Goal: Find specific page/section

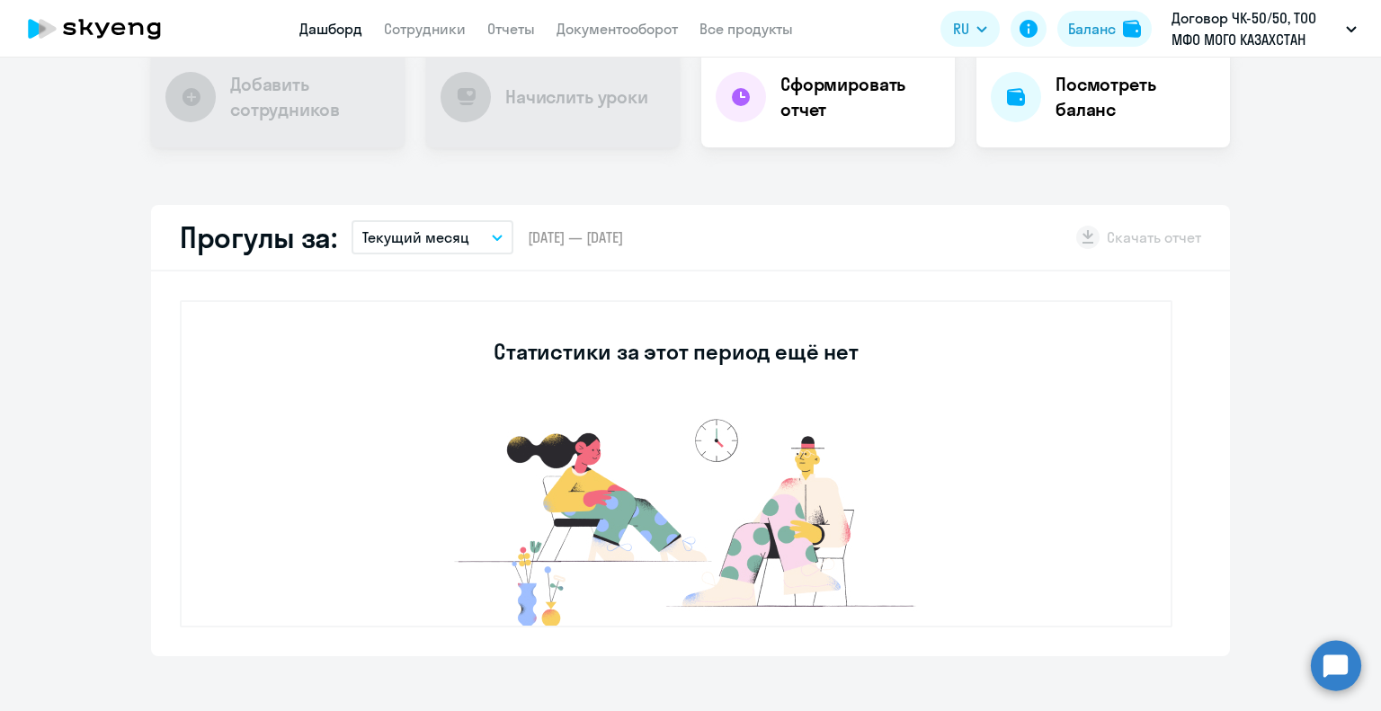
scroll to position [90, 0]
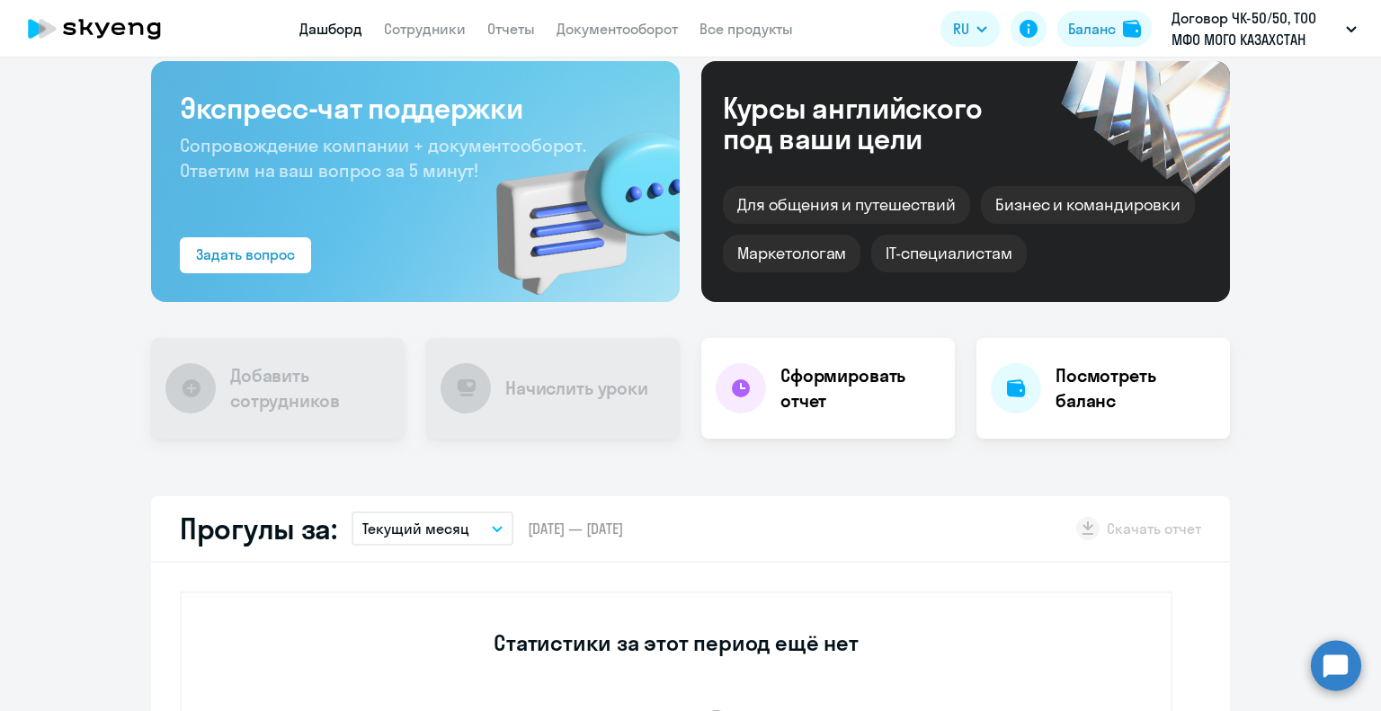
click at [100, 40] on icon at bounding box center [94, 28] width 158 height 45
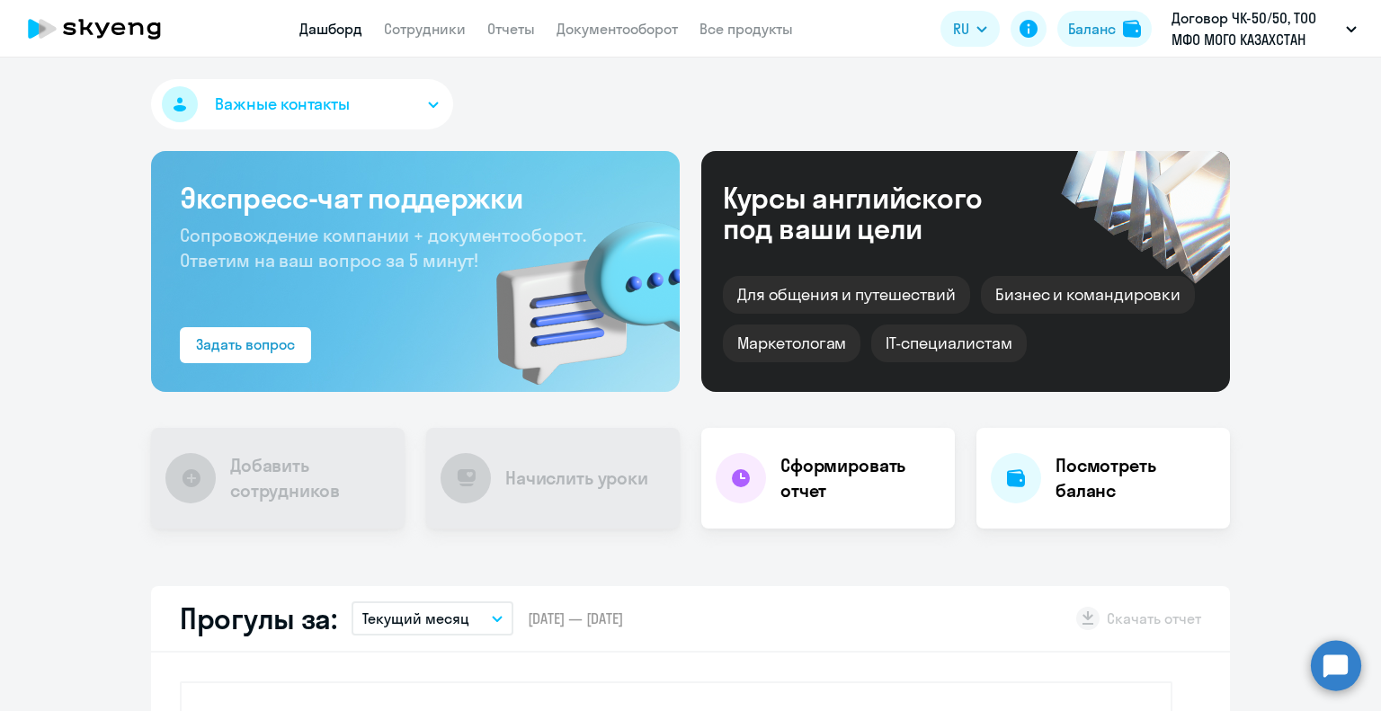
click at [115, 35] on icon at bounding box center [94, 28] width 158 height 45
click at [50, 28] on icon at bounding box center [47, 29] width 17 height 20
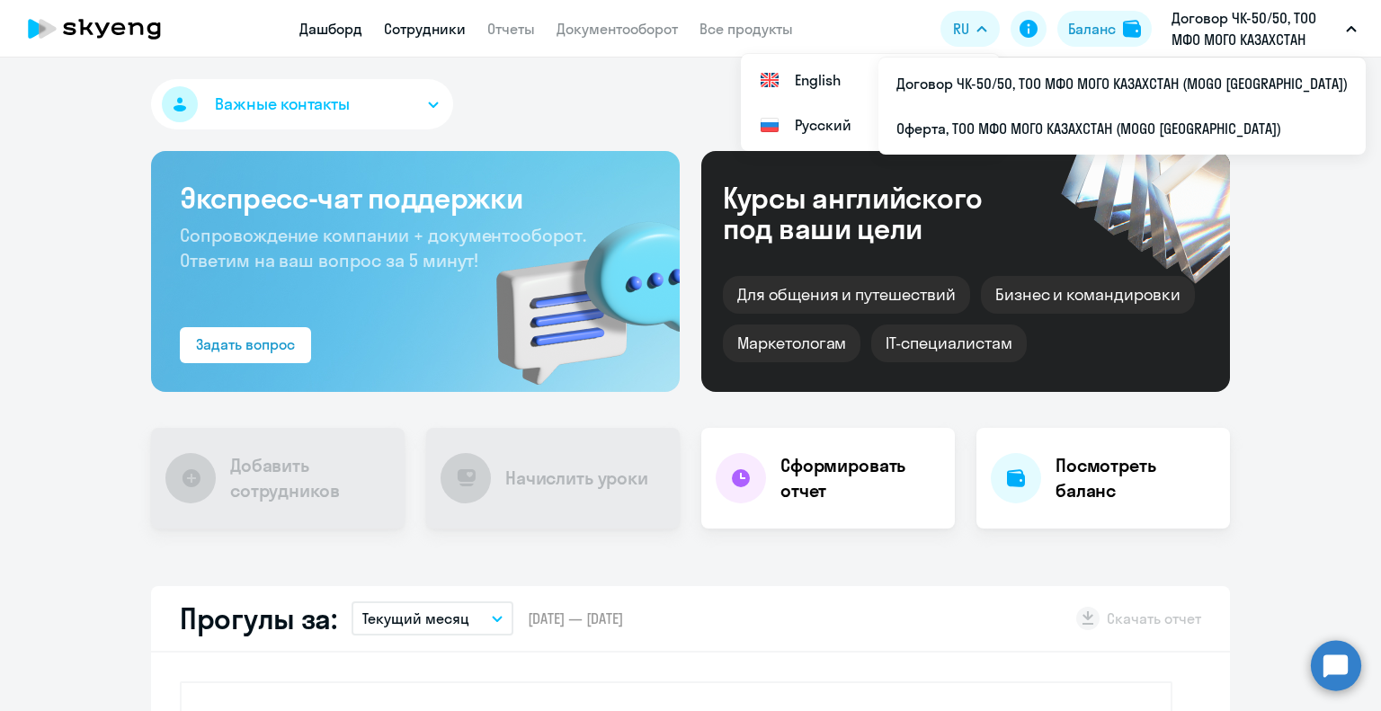
click at [403, 31] on link "Сотрудники" at bounding box center [425, 29] width 82 height 18
